Goal: Information Seeking & Learning: Learn about a topic

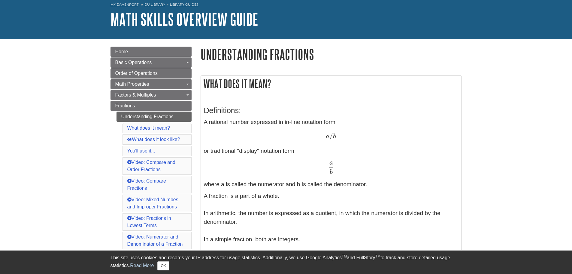
scroll to position [50, 0]
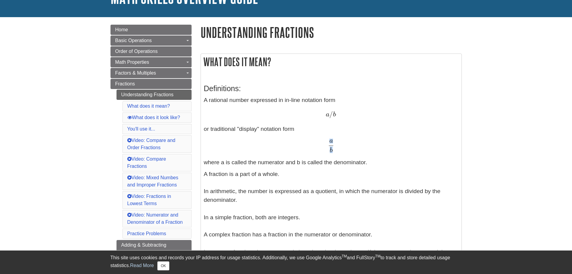
drag, startPoint x: 328, startPoint y: 138, endPoint x: 337, endPoint y: 152, distance: 17.2
click at [337, 152] on p "A rational number expressed in in-line notation form a / b a / b or traditional…" at bounding box center [331, 131] width 255 height 71
click at [332, 143] on span "a" at bounding box center [331, 140] width 4 height 7
click at [330, 141] on span "a" at bounding box center [331, 140] width 4 height 7
click at [329, 141] on span "a" at bounding box center [331, 140] width 4 height 7
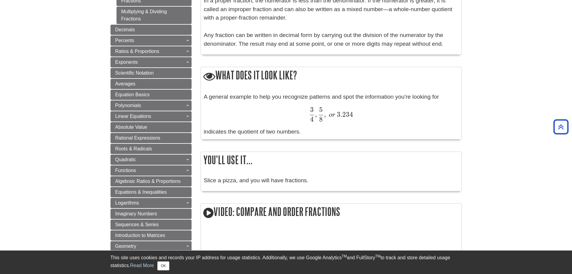
scroll to position [300, 0]
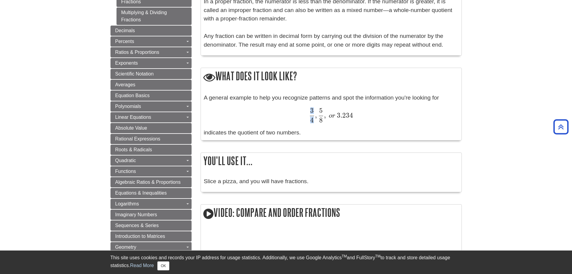
drag, startPoint x: 309, startPoint y: 111, endPoint x: 313, endPoint y: 118, distance: 7.7
click at [313, 118] on span "3 4 , 5 8 , o r 3.234" at bounding box center [331, 110] width 44 height 17
copy span "3 4"
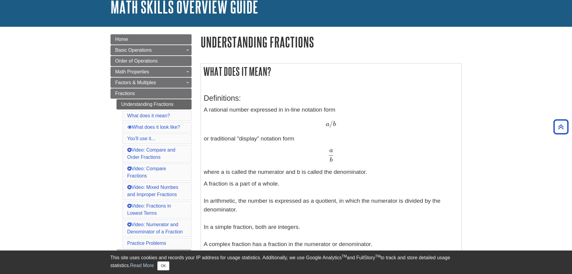
scroll to position [0, 0]
